Goal: Task Accomplishment & Management: Complete application form

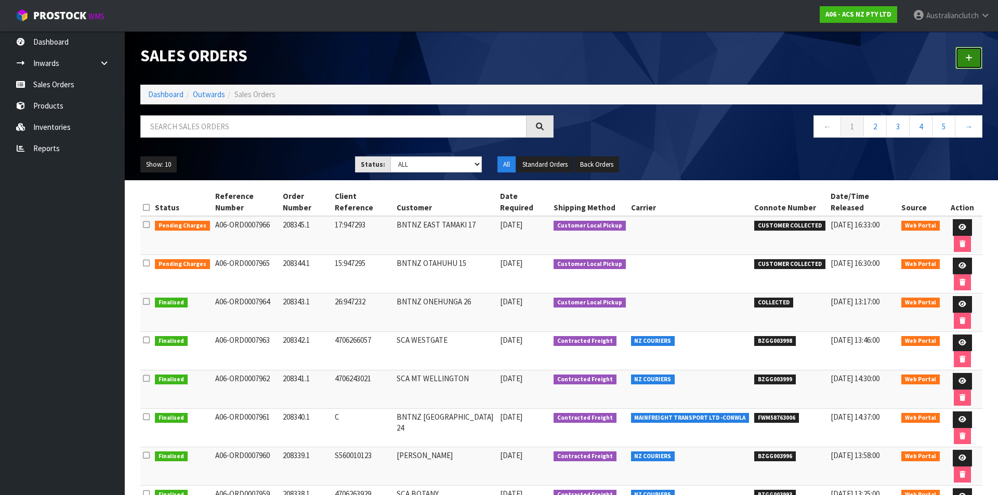
click at [980, 55] on link at bounding box center [968, 58] width 27 height 22
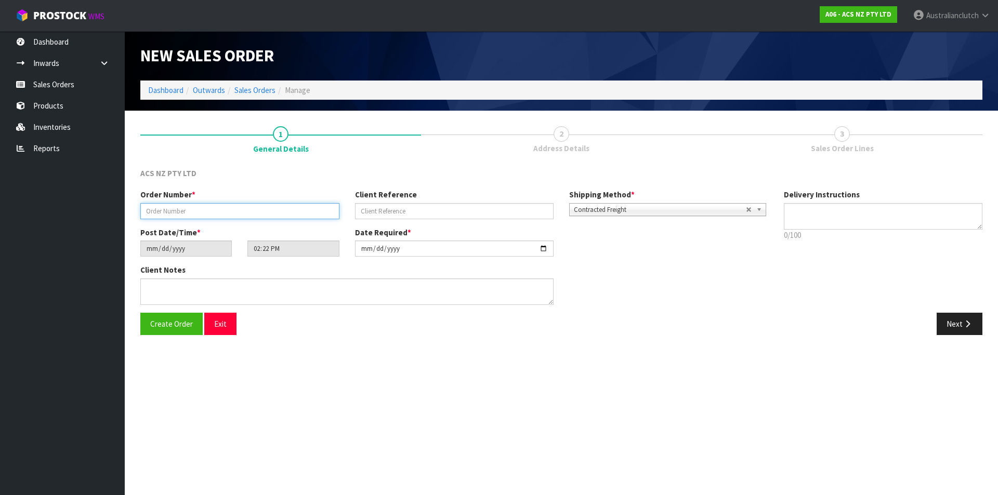
click at [175, 205] on input "text" at bounding box center [239, 211] width 199 height 16
type input "208346.1"
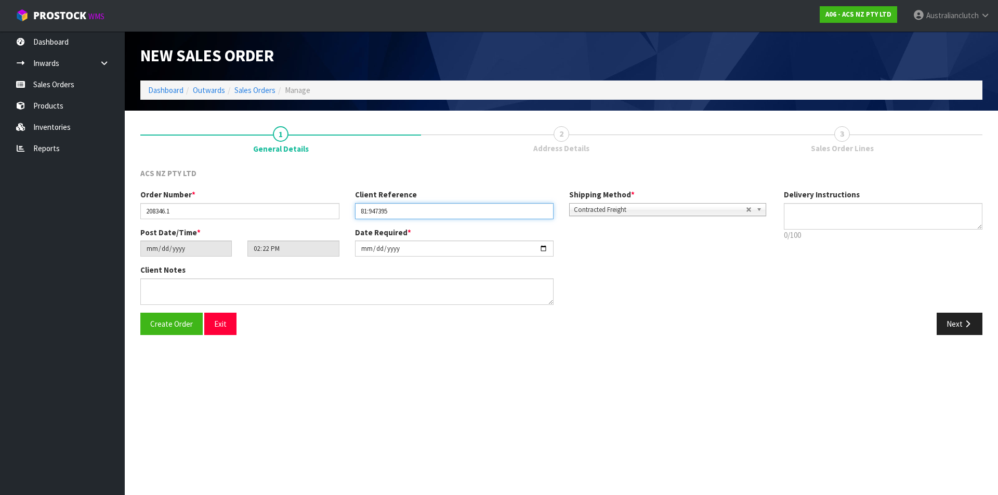
type input "81:947395"
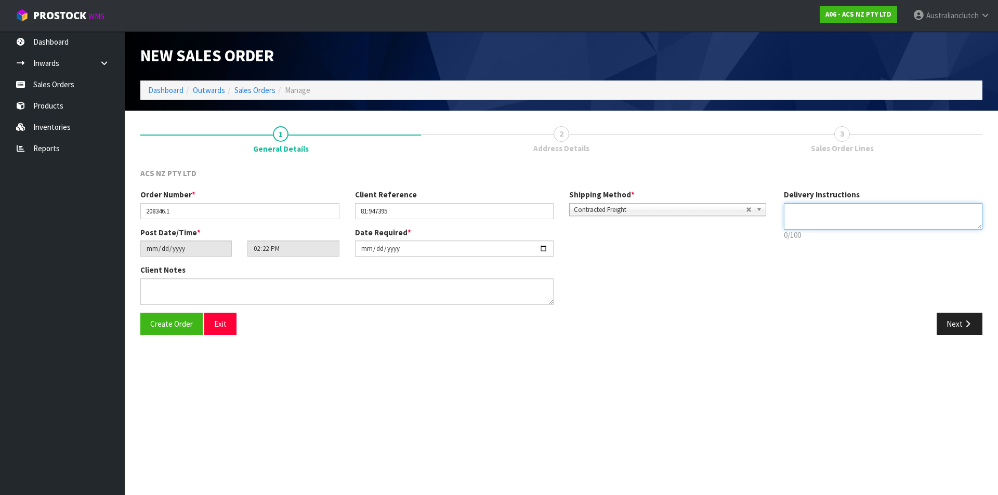
click at [890, 206] on textarea at bounding box center [883, 216] width 199 height 26
type textarea "NZC PLEASE"
drag, startPoint x: 961, startPoint y: 323, endPoint x: 280, endPoint y: 180, distance: 696.6
click at [960, 323] on button "Next" at bounding box center [959, 324] width 46 height 22
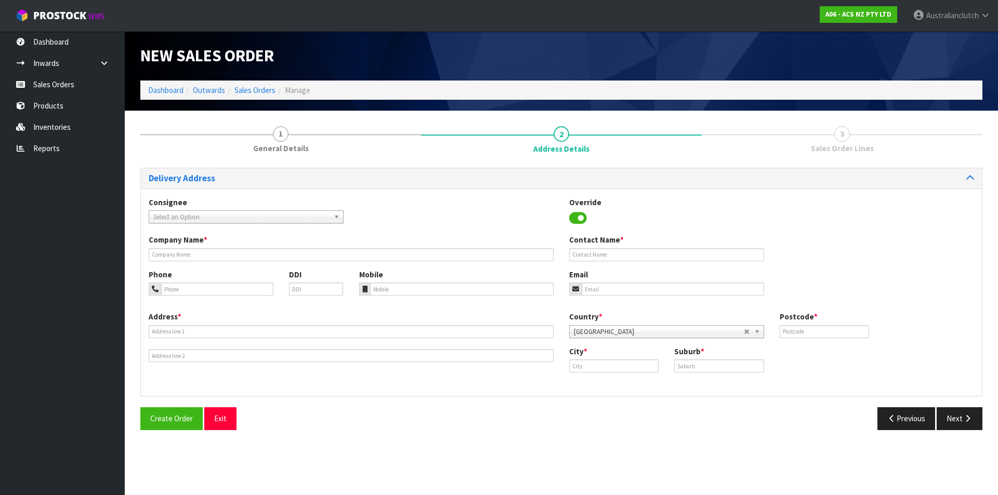
click at [217, 211] on span "Select an Option" at bounding box center [241, 217] width 176 height 12
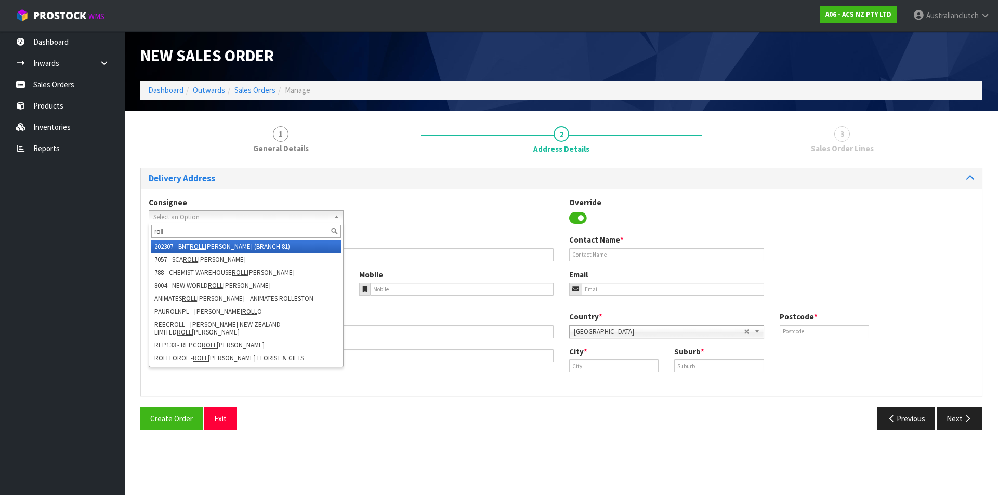
type input "roll"
click at [203, 244] on em "ROLL" at bounding box center [197, 246] width 15 height 9
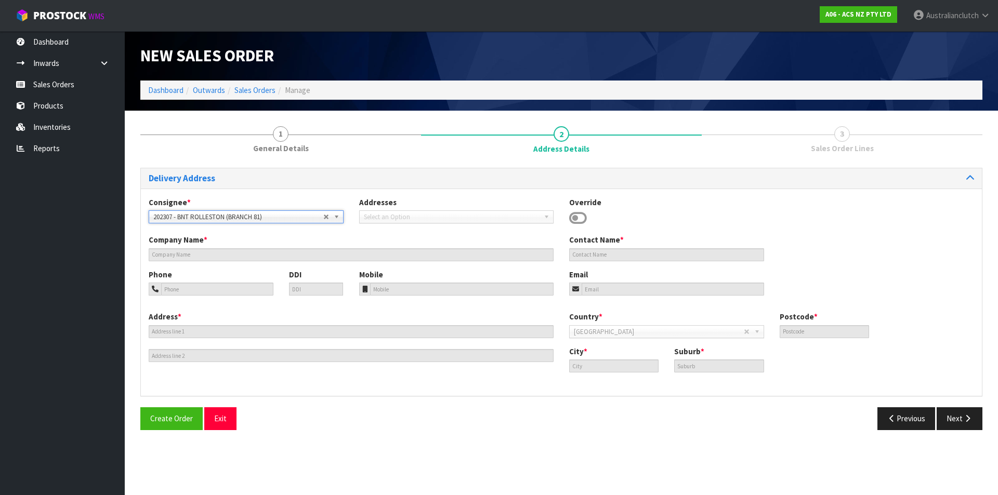
type input "BNT ROLLESTON (BRANCH 81)"
type input "09 900 0081"
type input "[STREET_ADDRESS]"
type input "7614"
type input "Canterbury"
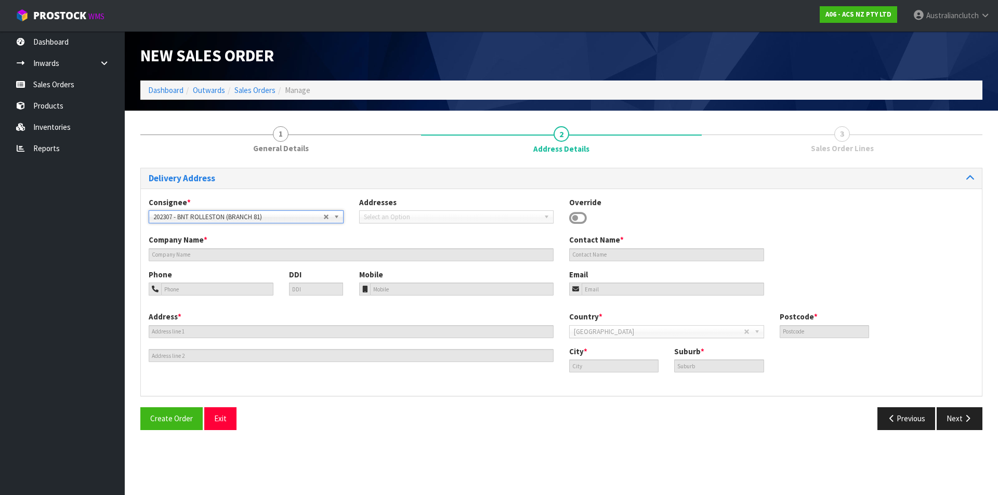
type input "ROLLESTON"
drag, startPoint x: 977, startPoint y: 418, endPoint x: 681, endPoint y: 385, distance: 298.1
click at [976, 418] on button "Next" at bounding box center [959, 418] width 46 height 22
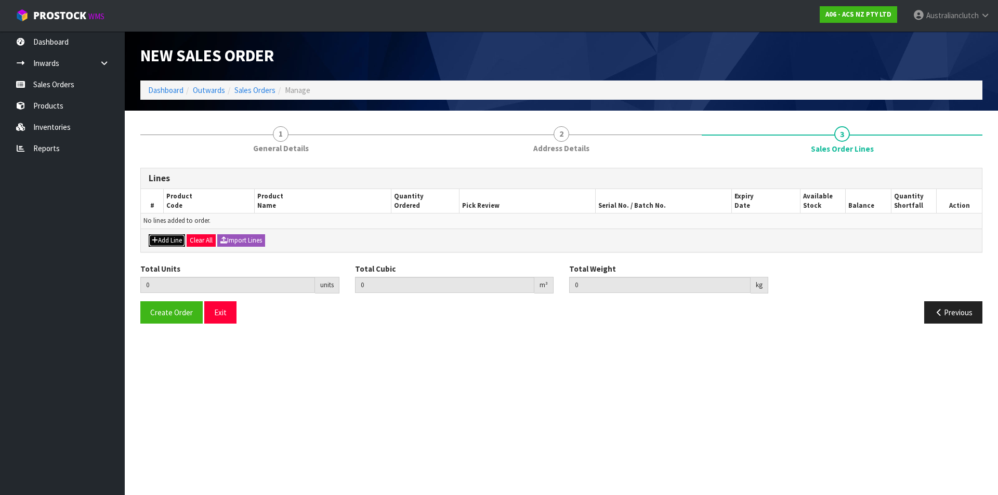
click at [168, 235] on button "Add Line" at bounding box center [167, 240] width 36 height 12
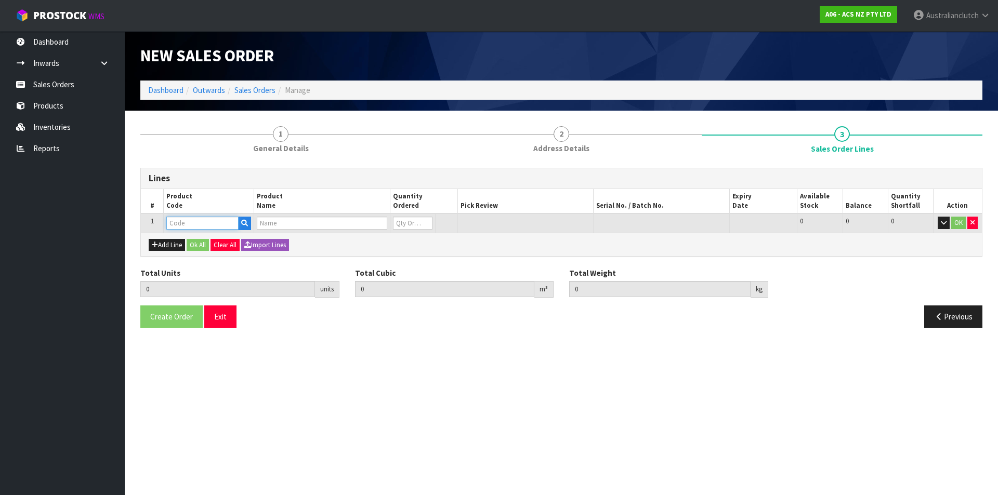
click at [182, 222] on input "text" at bounding box center [202, 223] width 72 height 13
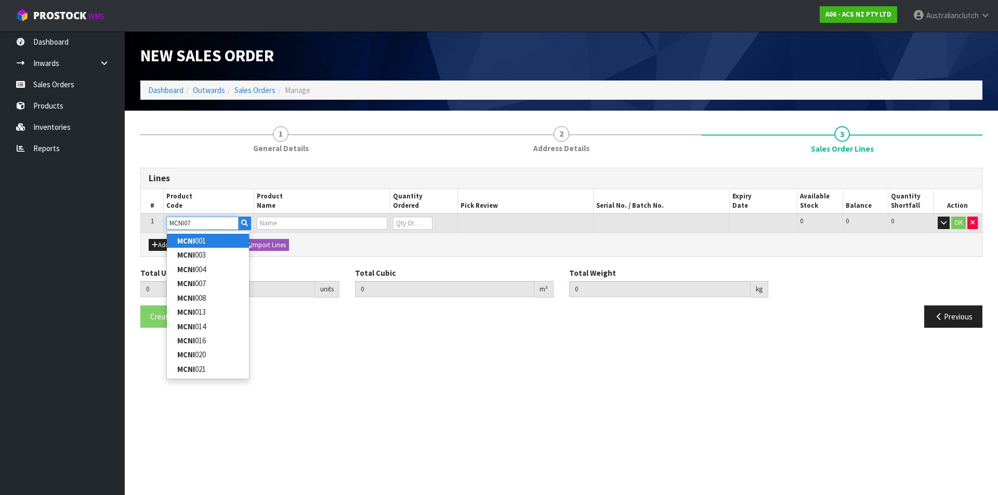
type input "MCNI078"
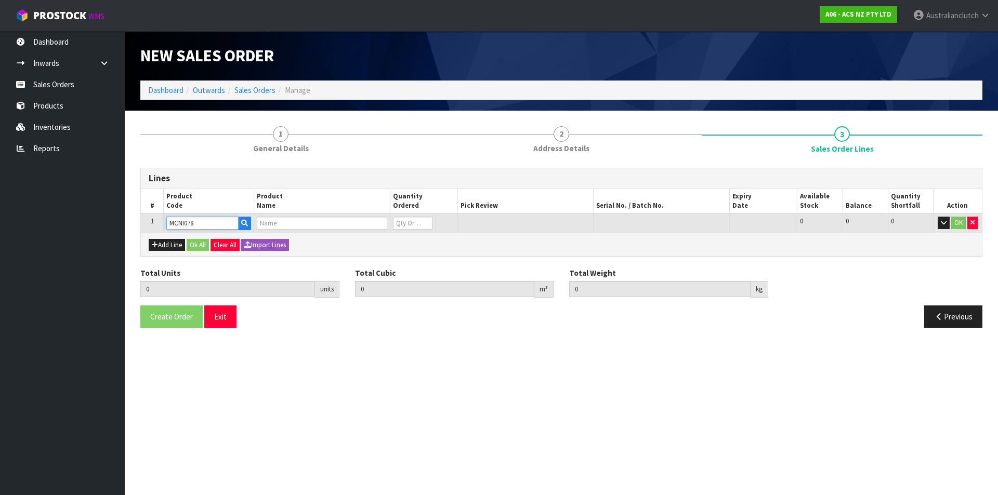
type input "0.000000"
type input "0.000"
type input "CLUTCH M/CYL NISSAN 15.87MM (5/8)"
type input "0"
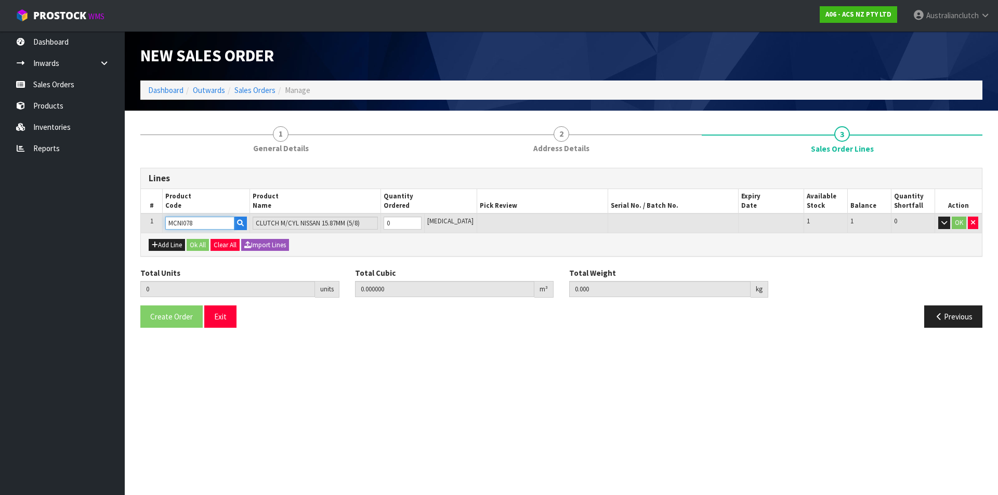
type input "MCNI078"
type input "1"
type input "0.003456"
type input "0.55"
type input "1"
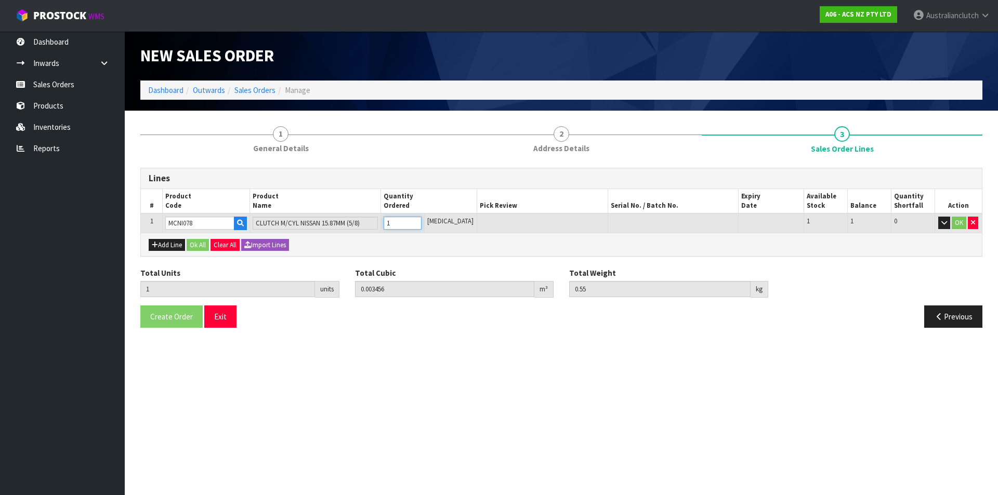
click at [421, 220] on input "1" at bounding box center [402, 223] width 38 height 13
click at [955, 228] on button "OK" at bounding box center [958, 223] width 15 height 12
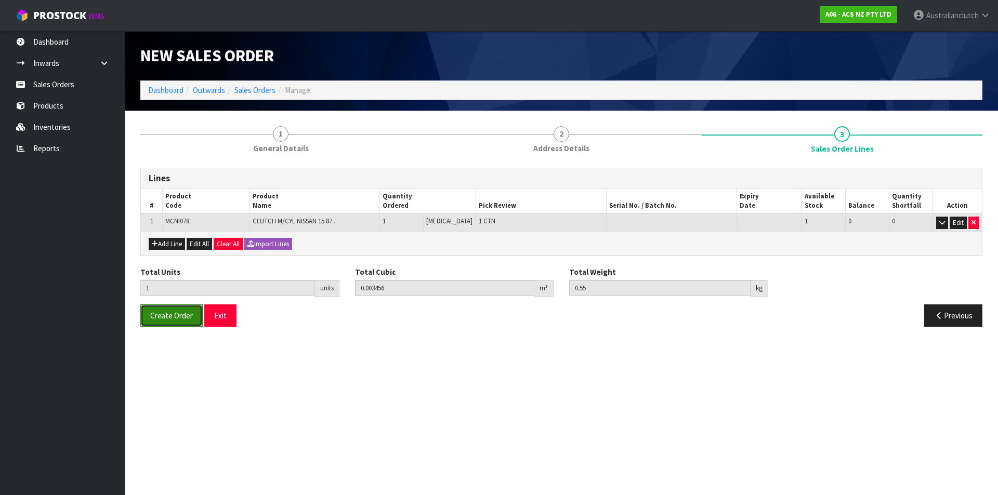
click at [166, 319] on span "Create Order" at bounding box center [171, 316] width 43 height 10
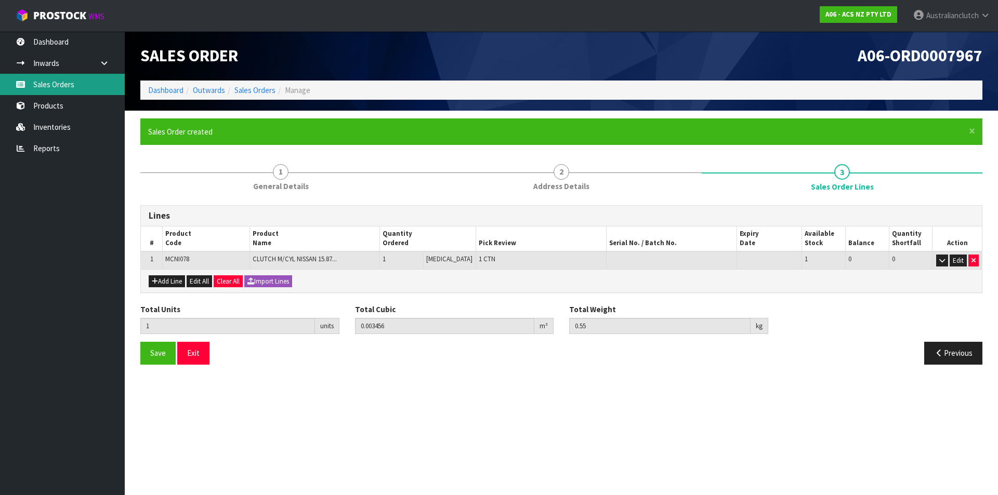
drag, startPoint x: 89, startPoint y: 78, endPoint x: 910, endPoint y: 57, distance: 821.3
click at [89, 78] on link "Sales Orders" at bounding box center [62, 84] width 125 height 21
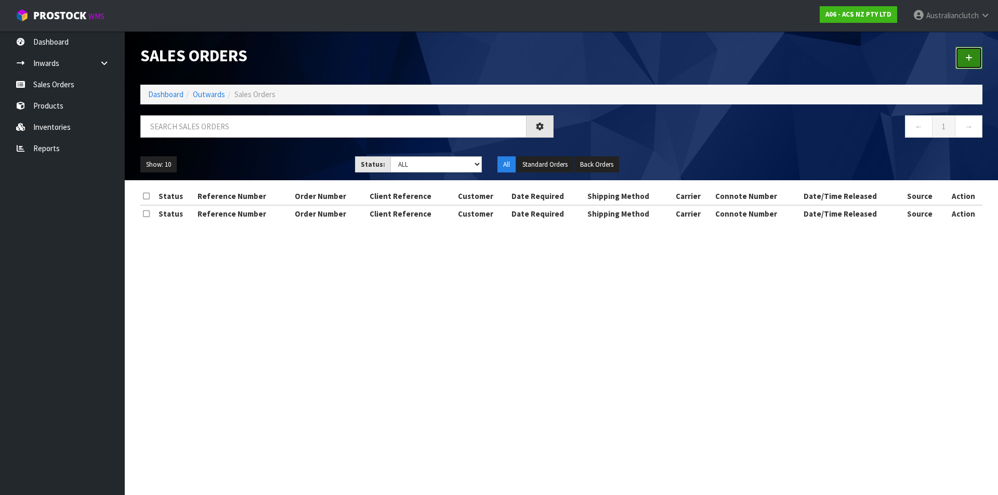
click at [960, 61] on link at bounding box center [968, 58] width 27 height 22
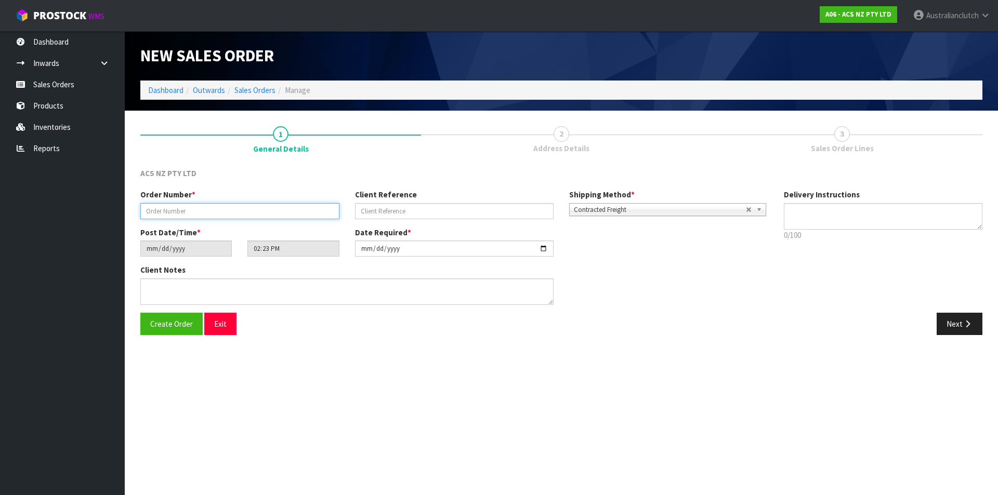
click at [232, 213] on input "text" at bounding box center [239, 211] width 199 height 16
type input "208347.1"
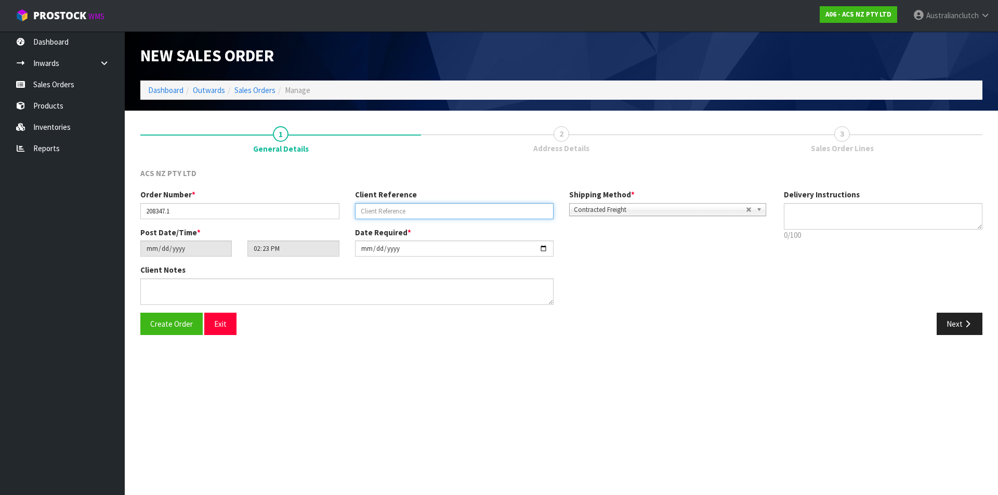
click at [426, 205] on input "text" at bounding box center [454, 211] width 199 height 16
type input "8"
type input "27:947400"
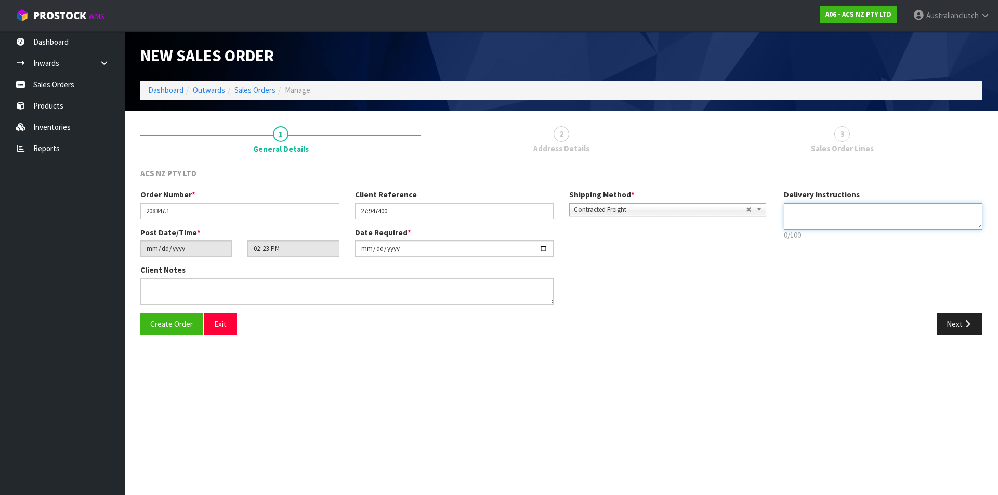
click at [825, 210] on textarea at bounding box center [883, 216] width 199 height 26
type textarea "NZC PLEASE"
click at [939, 321] on button "Next" at bounding box center [959, 324] width 46 height 22
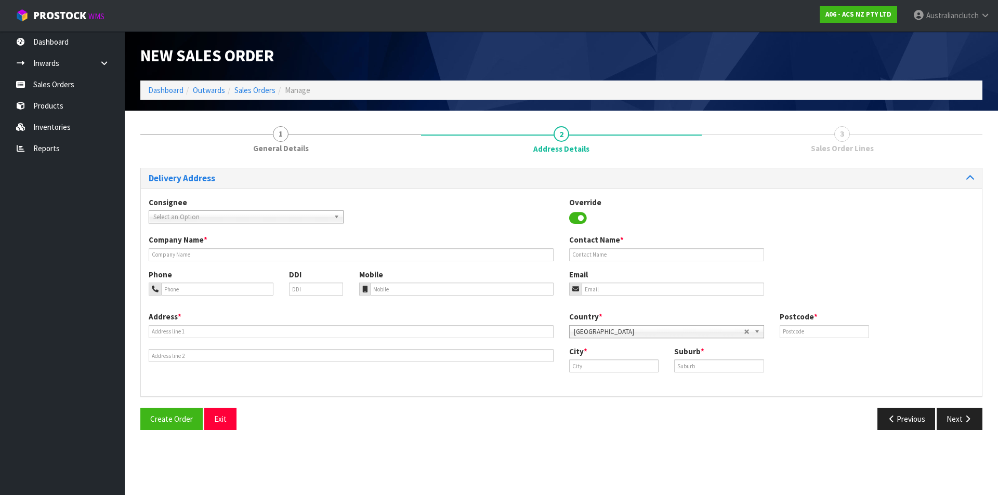
click at [208, 220] on span "Select an Option" at bounding box center [241, 217] width 176 height 12
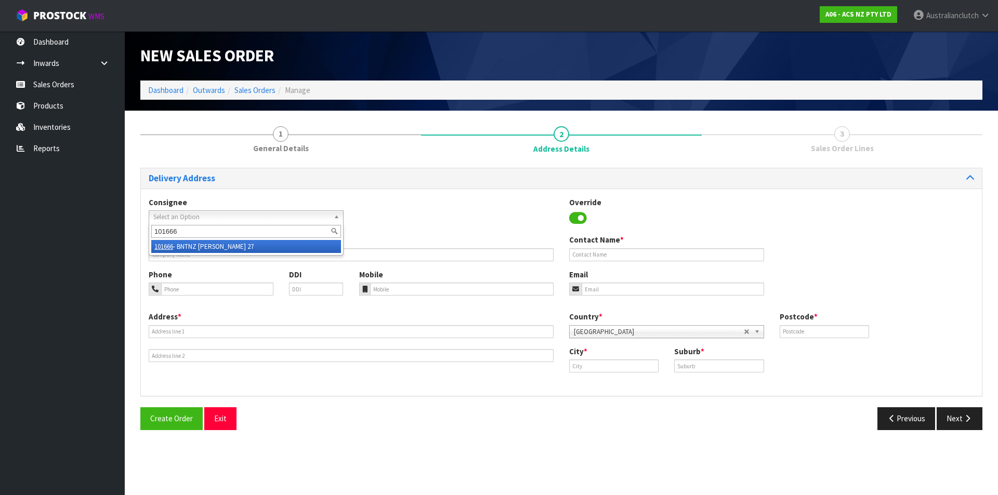
type input "101666"
click at [227, 242] on li "101666 - BNTNZ [PERSON_NAME] 27" at bounding box center [246, 246] width 190 height 13
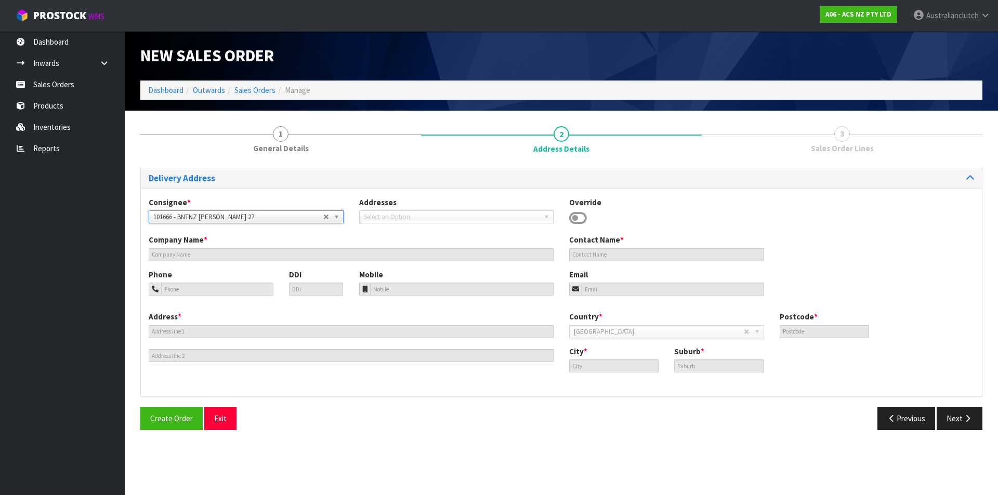
type input "BNTNZ [PERSON_NAME] 27"
type input "[STREET_ADDRESS]"
type input "3204"
type input "[PERSON_NAME]"
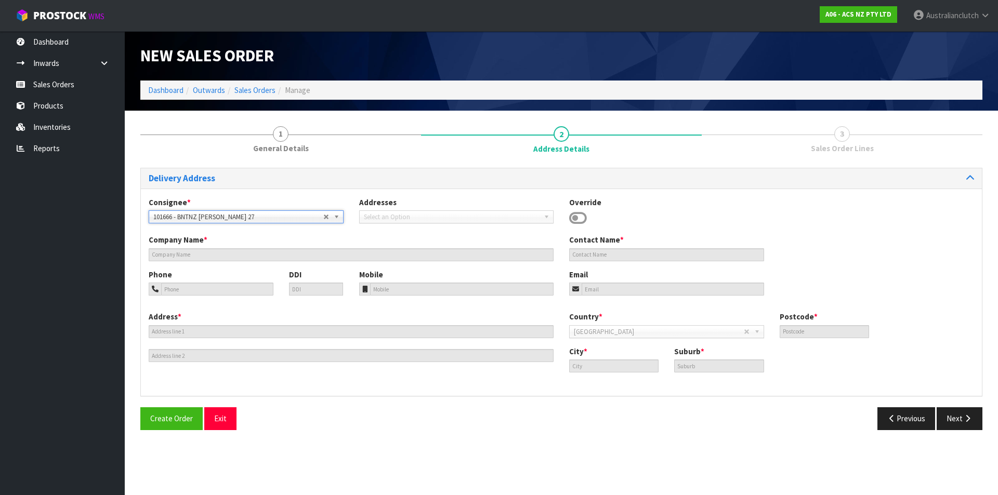
type input "[PERSON_NAME]"
click at [938, 418] on button "Next" at bounding box center [959, 418] width 46 height 22
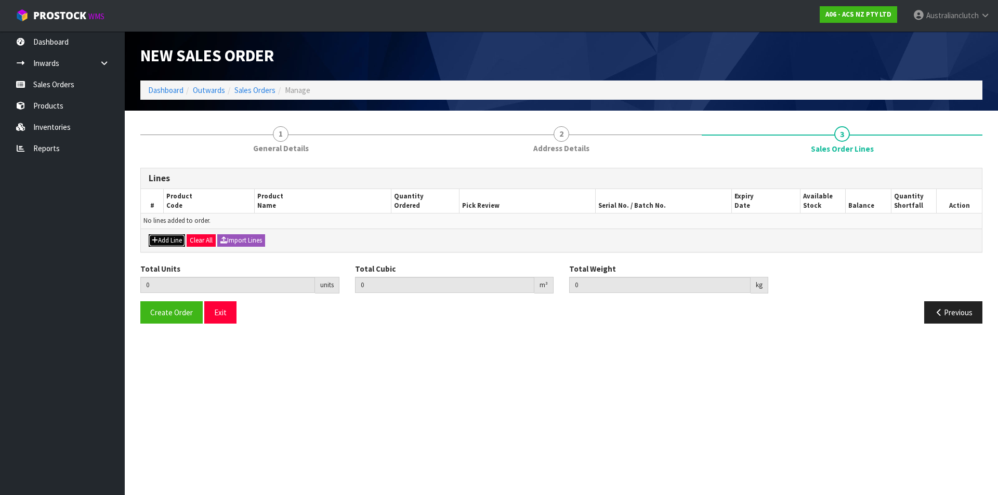
click at [166, 243] on button "Add Line" at bounding box center [167, 240] width 36 height 12
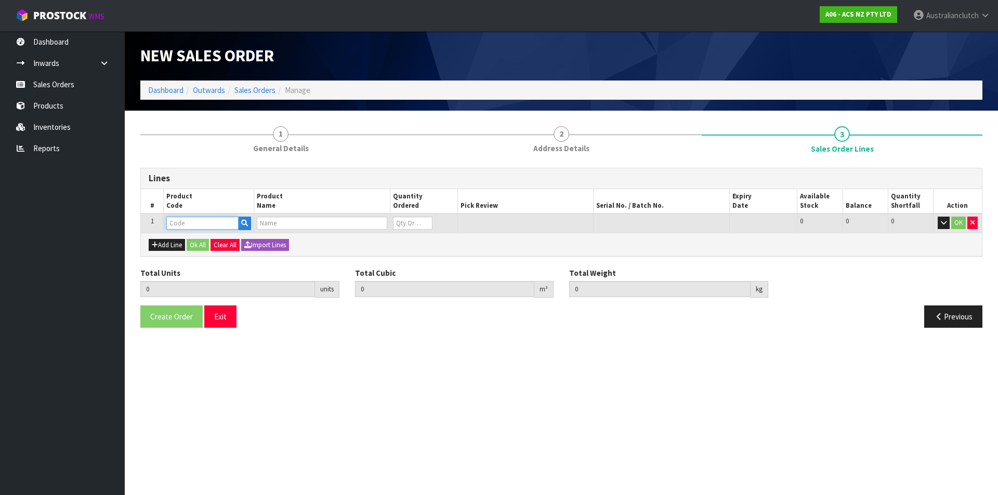
click at [176, 224] on input "text" at bounding box center [202, 223] width 72 height 13
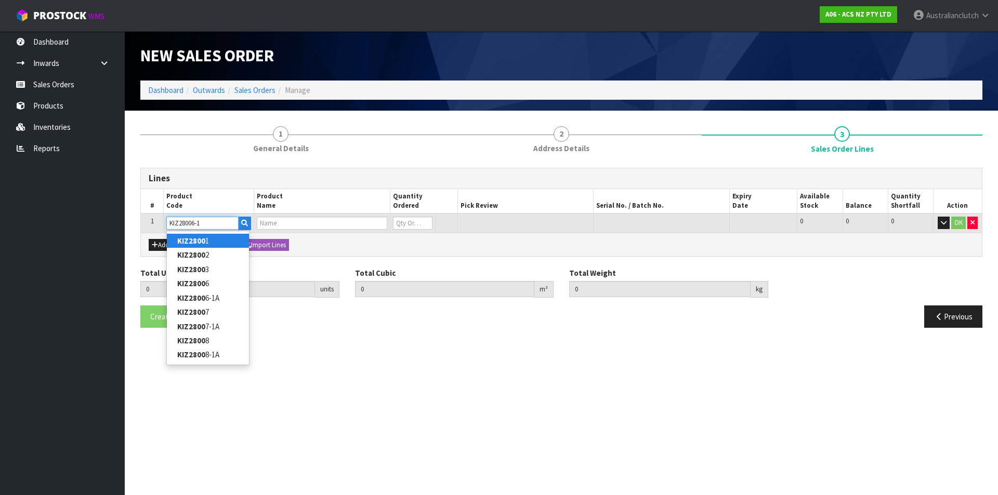
type input "KIZ28006-1A"
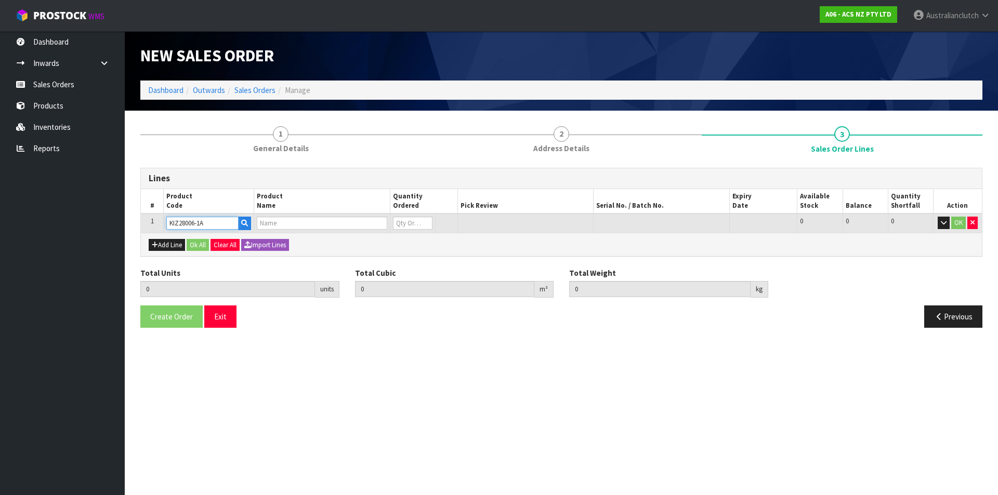
type input "0.000000"
type input "0.000"
type input "KIT HD ISUZU D-MAX 3.0L"
type input "0"
type input "KIZ28006-1A"
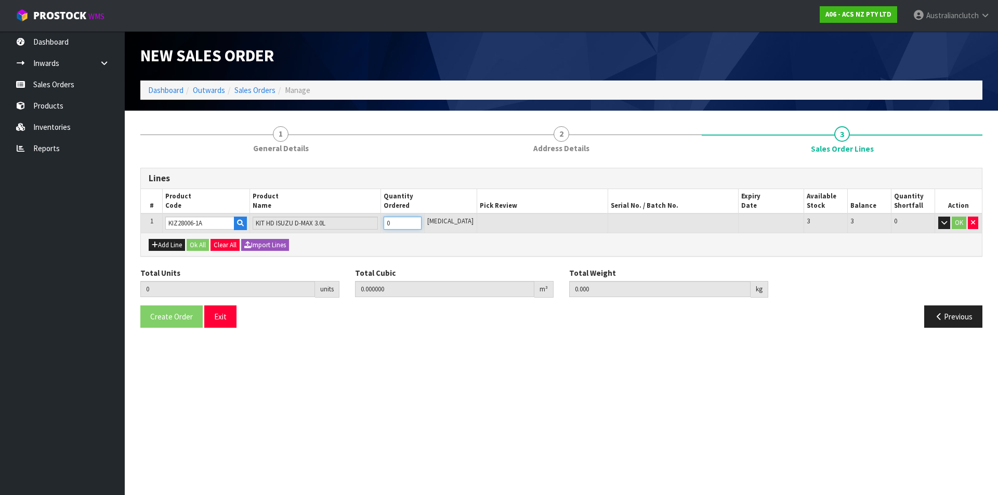
click at [421, 218] on input "0" at bounding box center [402, 223] width 38 height 13
type input "1"
type input "0.01443"
type input "12.95"
type input "1"
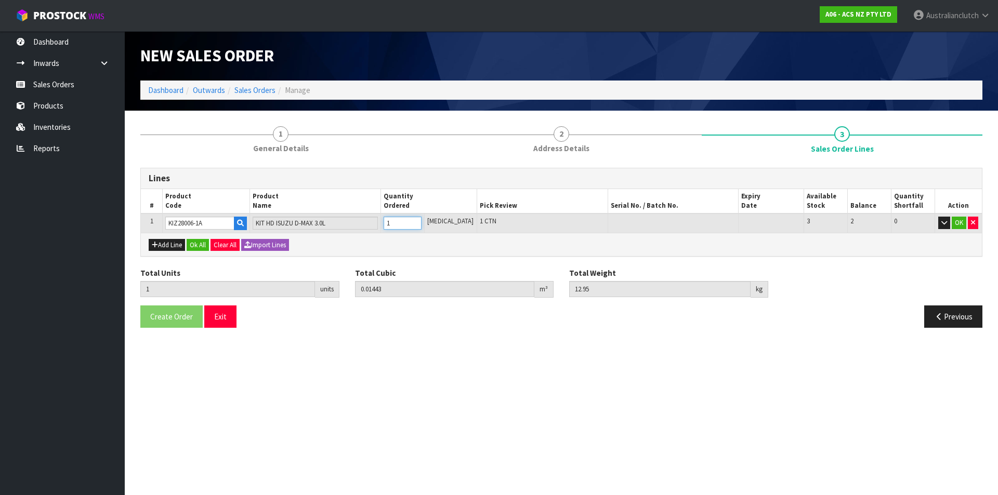
click at [421, 220] on input "1" at bounding box center [402, 223] width 38 height 13
click at [954, 224] on button "OK" at bounding box center [958, 223] width 15 height 12
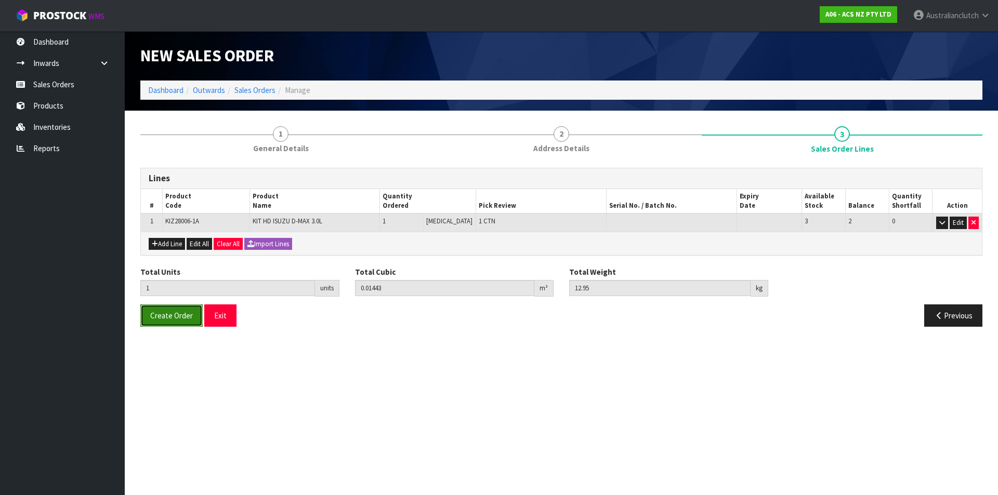
click at [159, 313] on span "Create Order" at bounding box center [171, 316] width 43 height 10
